Goal: Navigation & Orientation: Find specific page/section

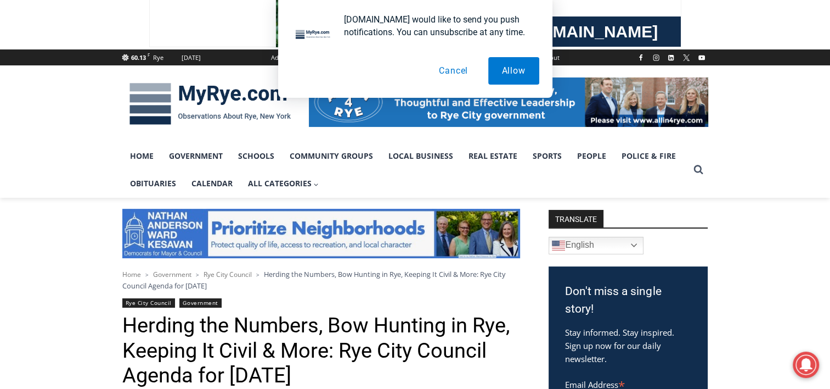
scroll to position [165, 0]
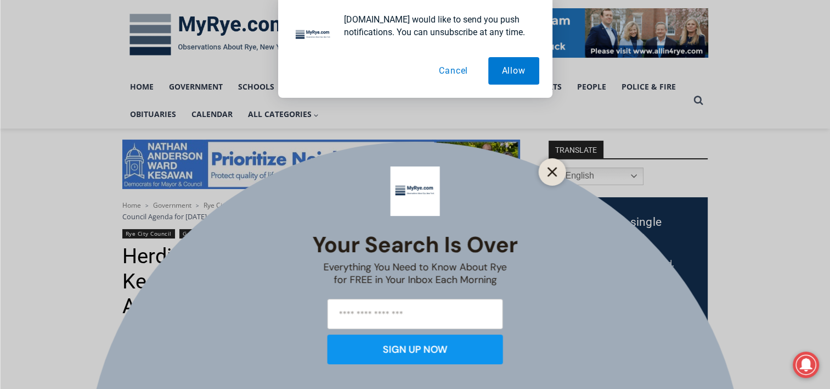
click at [558, 176] on button "Close" at bounding box center [552, 171] width 15 height 15
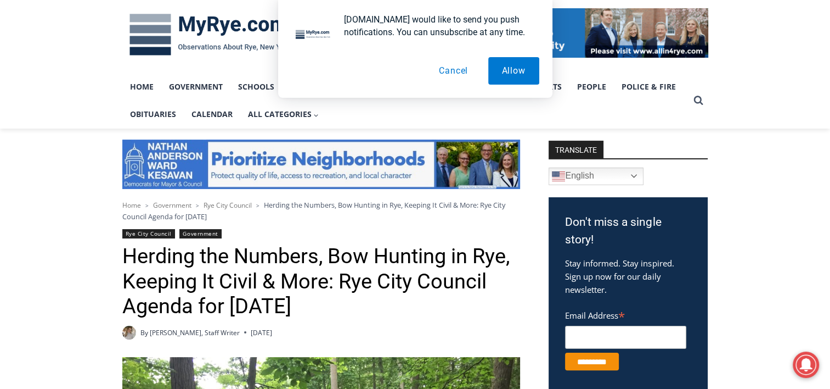
click at [453, 72] on button "Cancel" at bounding box center [453, 70] width 57 height 27
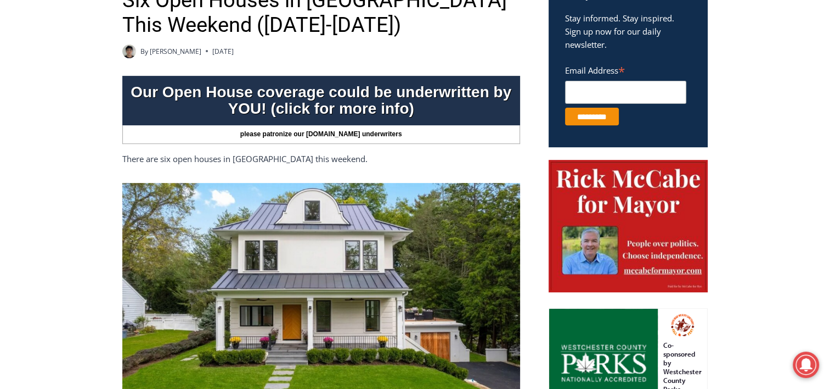
scroll to position [549, 0]
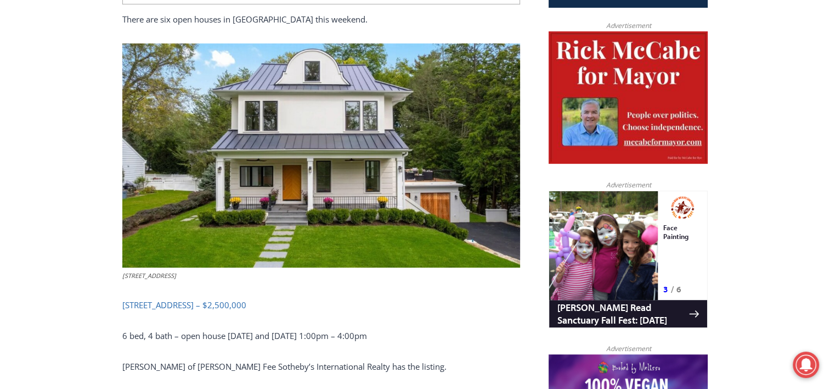
click at [231, 301] on link "[STREET_ADDRESS] – $2,500,000" at bounding box center [184, 304] width 124 height 11
